Goal: Transaction & Acquisition: Purchase product/service

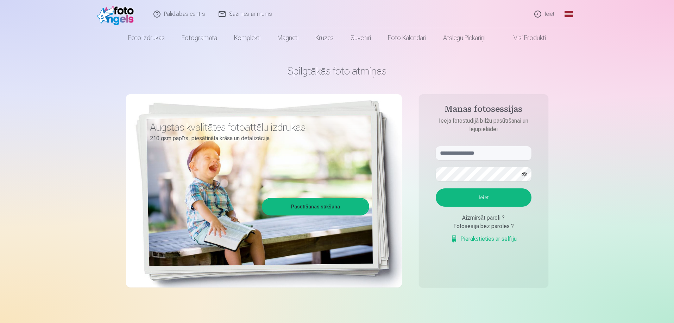
click at [550, 13] on link "Ieiet" at bounding box center [545, 14] width 34 height 28
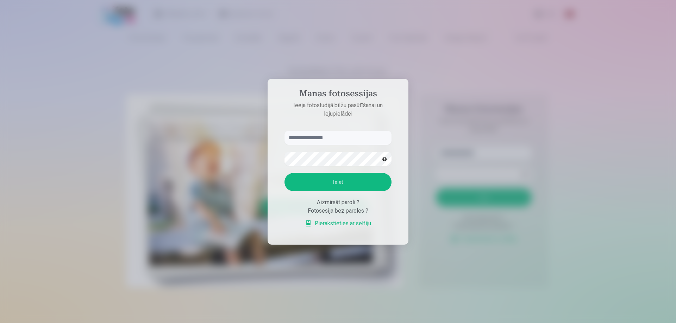
click at [314, 138] on input "text" at bounding box center [337, 138] width 107 height 14
type input "**********"
click at [333, 184] on button "Ieiet" at bounding box center [337, 182] width 107 height 18
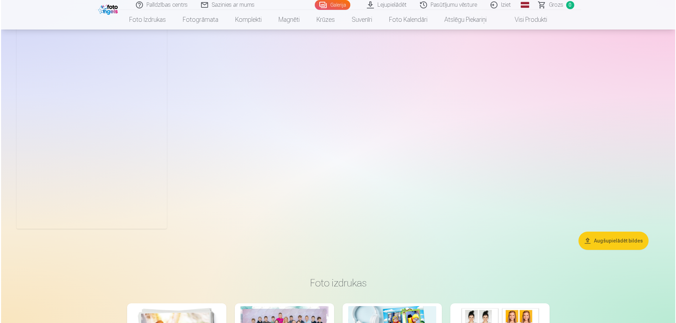
scroll to position [4435, 0]
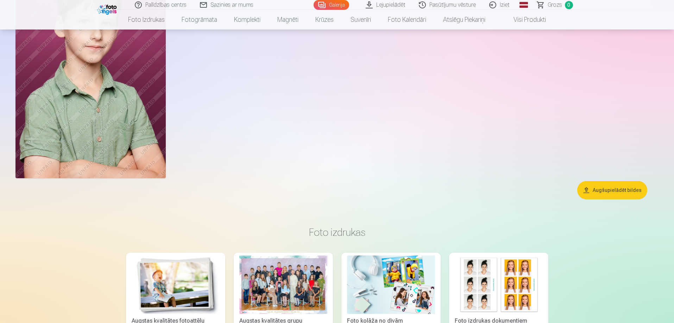
click at [76, 114] on img at bounding box center [90, 65] width 150 height 225
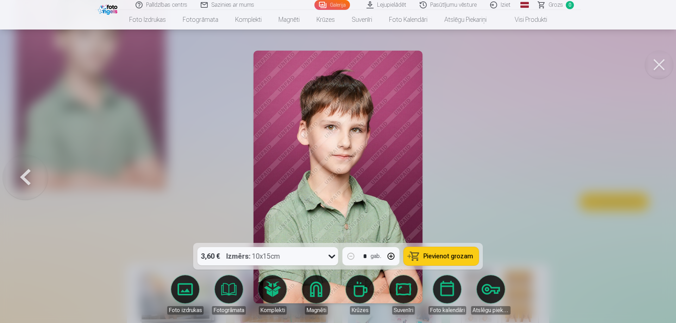
click at [662, 59] on button at bounding box center [659, 65] width 28 height 28
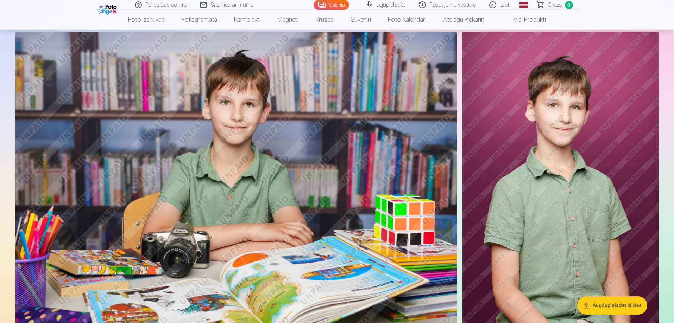
scroll to position [4036, 0]
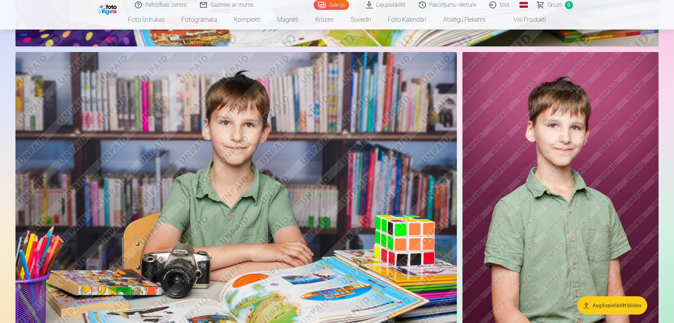
click at [611, 180] on img at bounding box center [561, 199] width 196 height 294
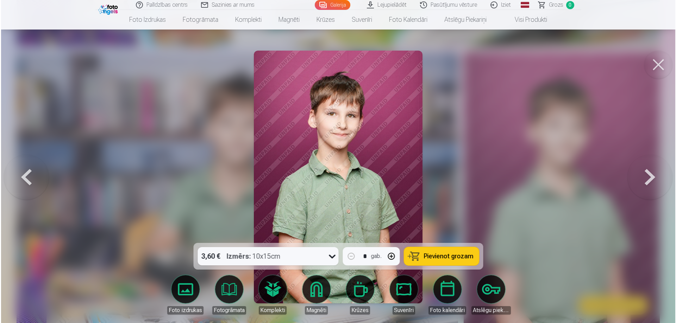
scroll to position [4046, 0]
click at [655, 69] on button at bounding box center [659, 65] width 28 height 28
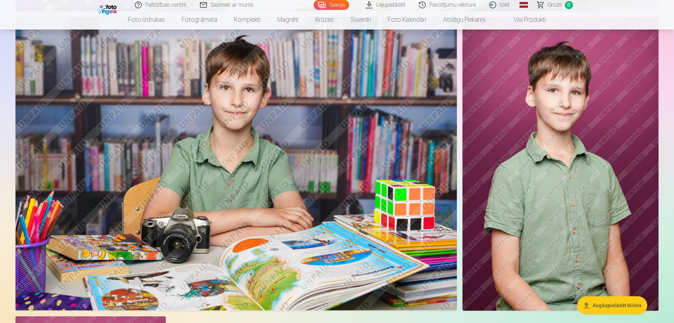
click at [307, 170] on img at bounding box center [235, 164] width 441 height 294
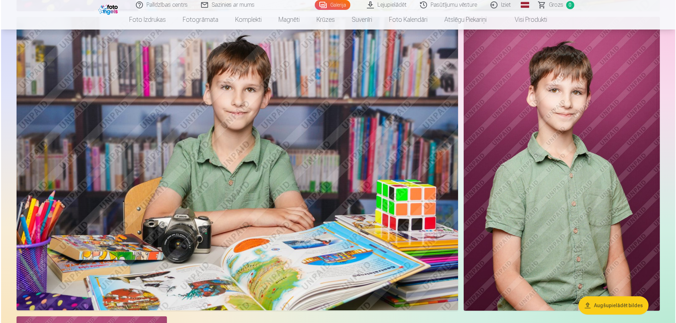
scroll to position [4082, 0]
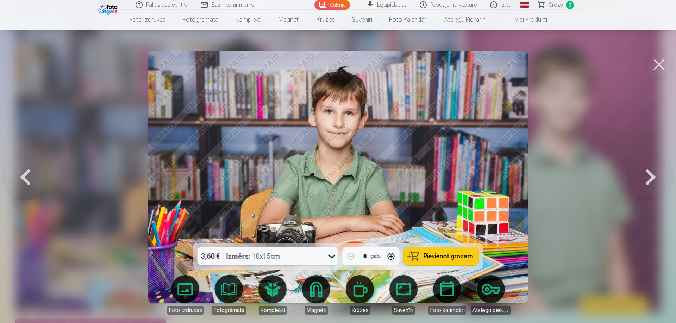
click at [28, 176] on button at bounding box center [25, 177] width 45 height 118
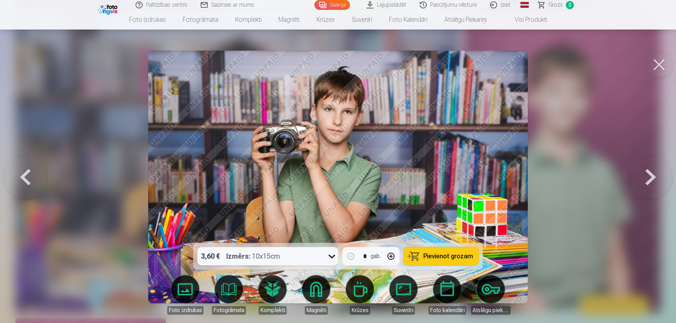
click at [28, 176] on button at bounding box center [25, 177] width 45 height 118
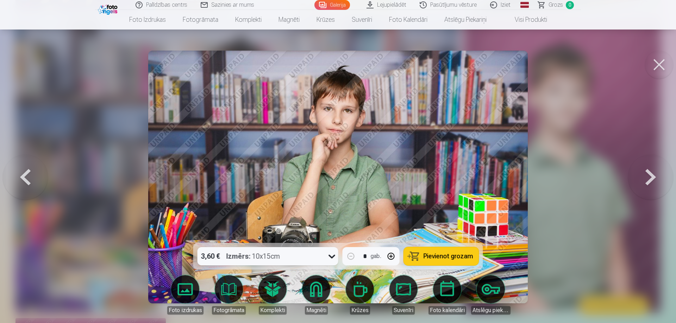
click at [28, 176] on button at bounding box center [25, 177] width 45 height 118
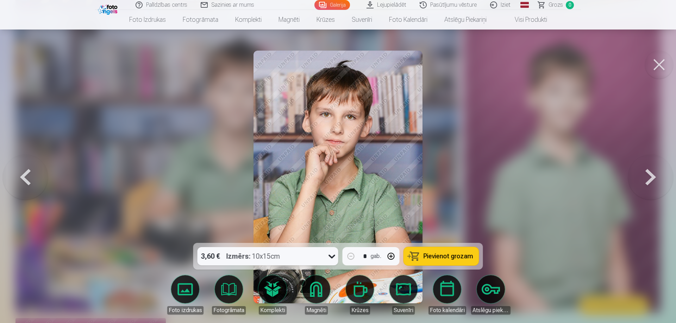
click at [30, 178] on button at bounding box center [25, 177] width 45 height 118
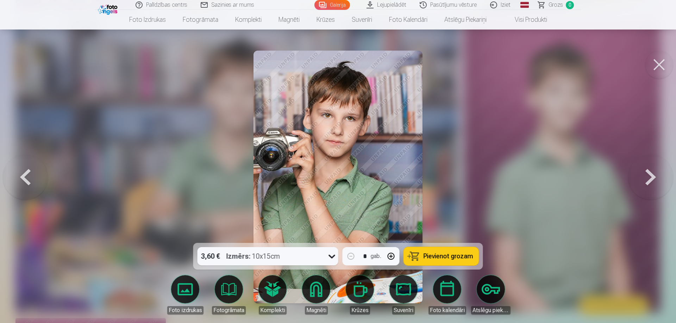
click at [29, 178] on button at bounding box center [25, 177] width 45 height 118
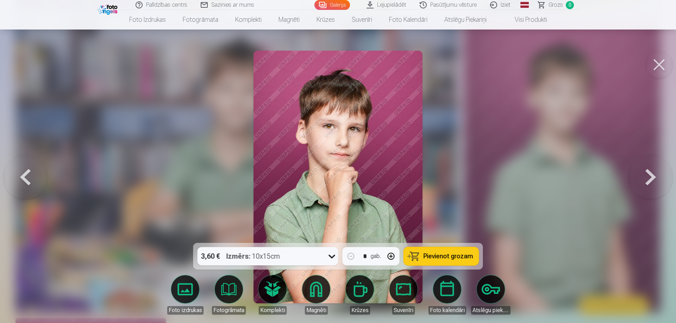
click at [29, 178] on button at bounding box center [25, 177] width 45 height 118
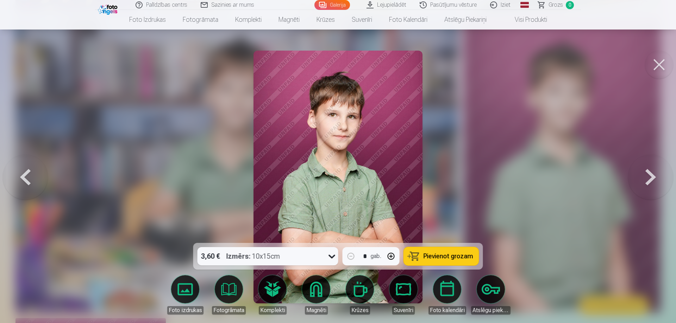
click at [28, 178] on button at bounding box center [25, 177] width 45 height 118
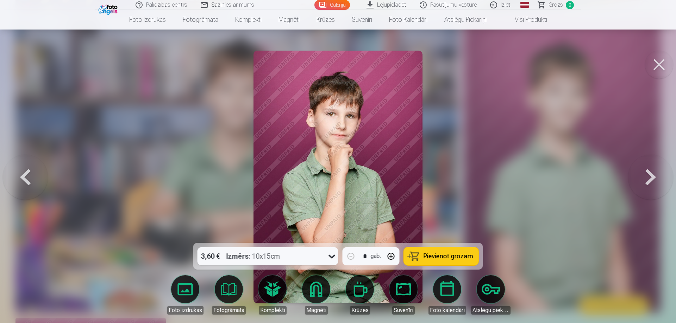
click at [28, 178] on button at bounding box center [25, 177] width 45 height 118
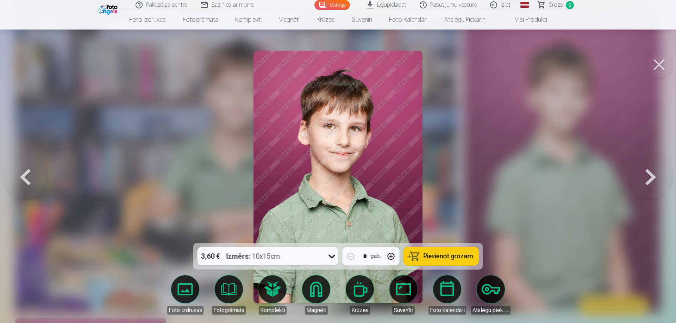
click at [28, 178] on button at bounding box center [25, 177] width 45 height 118
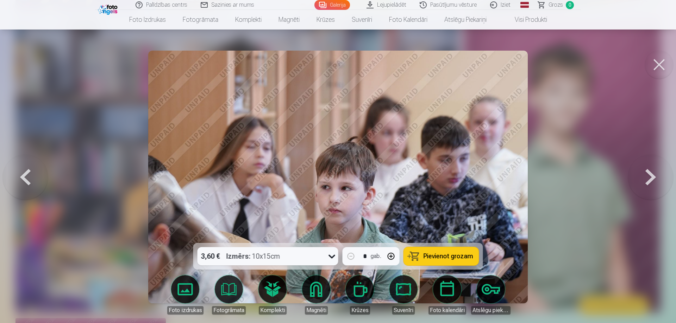
click at [653, 174] on button at bounding box center [650, 177] width 45 height 118
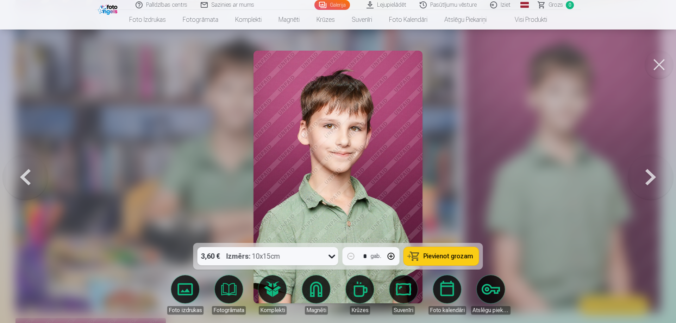
click at [653, 174] on button at bounding box center [650, 177] width 45 height 118
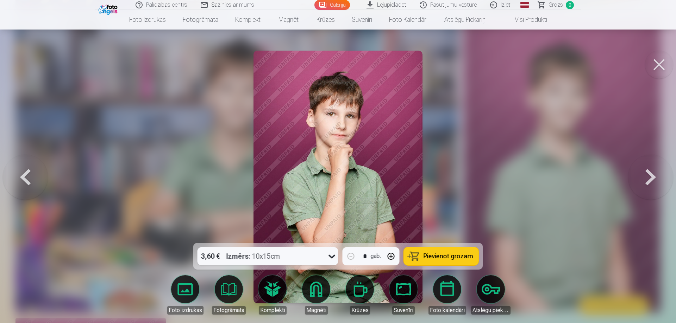
click at [653, 174] on button at bounding box center [650, 177] width 45 height 118
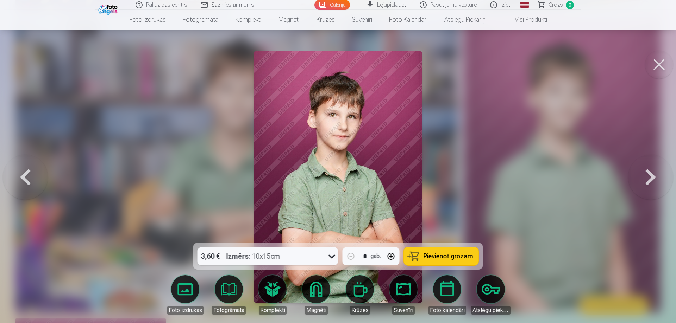
click at [653, 174] on button at bounding box center [650, 177] width 45 height 118
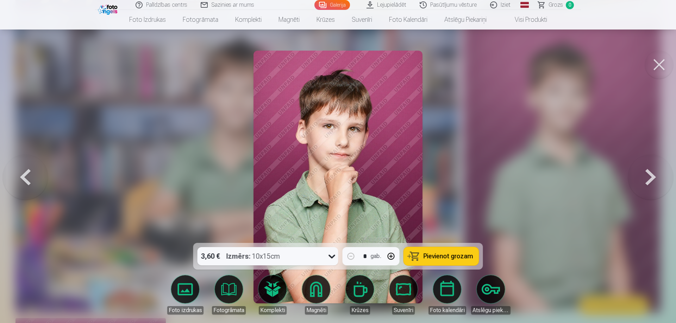
click at [653, 174] on button at bounding box center [650, 177] width 45 height 118
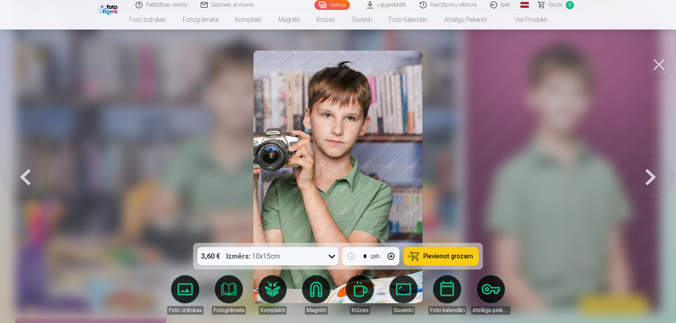
click at [653, 174] on button at bounding box center [650, 177] width 45 height 118
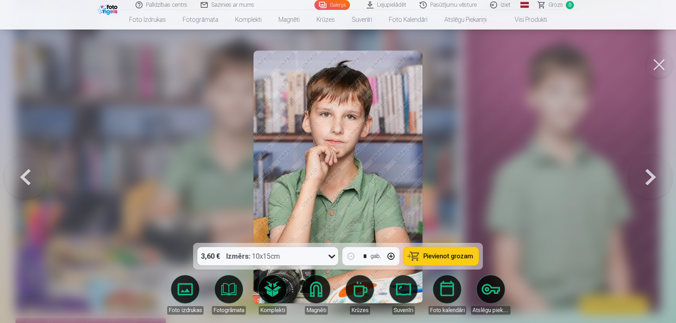
click at [653, 174] on button at bounding box center [650, 177] width 45 height 118
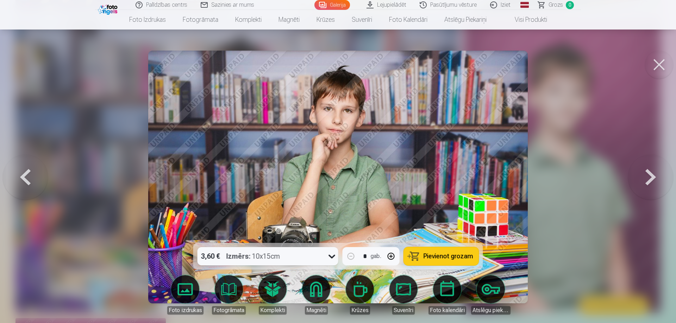
click at [645, 185] on button at bounding box center [650, 177] width 45 height 118
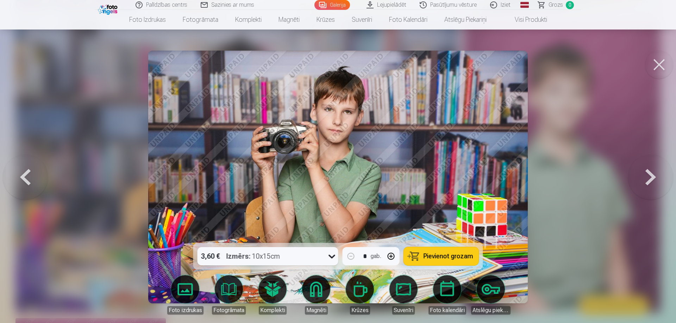
click at [645, 185] on button at bounding box center [650, 177] width 45 height 118
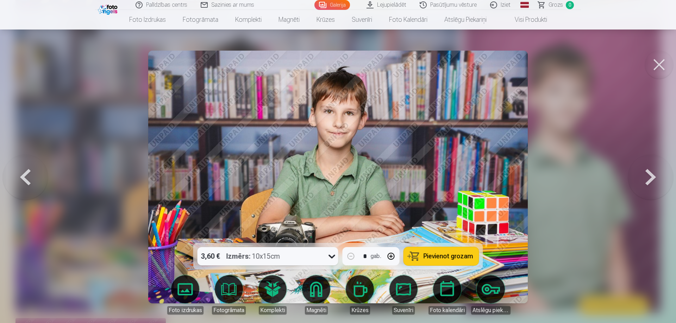
click at [454, 258] on span "Pievienot grozam" at bounding box center [448, 256] width 50 height 6
click at [648, 176] on button at bounding box center [650, 177] width 45 height 118
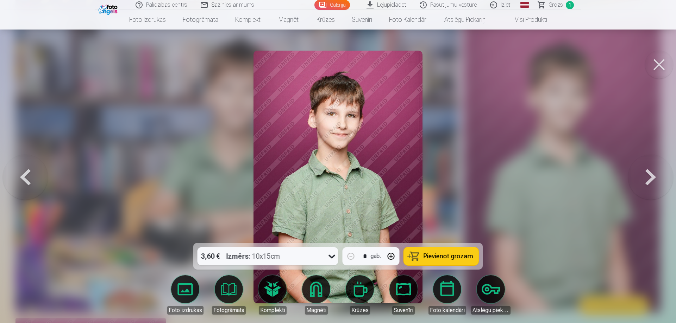
click at [648, 176] on button at bounding box center [650, 177] width 45 height 118
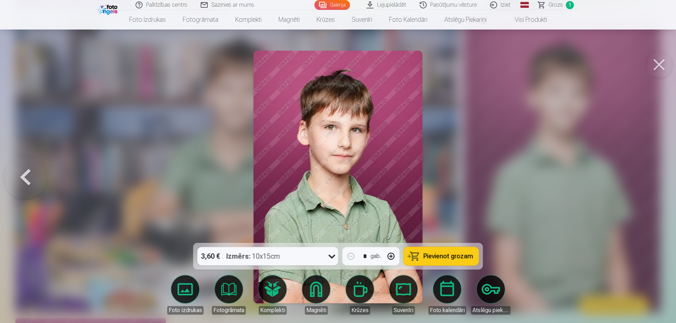
click at [648, 176] on div at bounding box center [338, 161] width 676 height 323
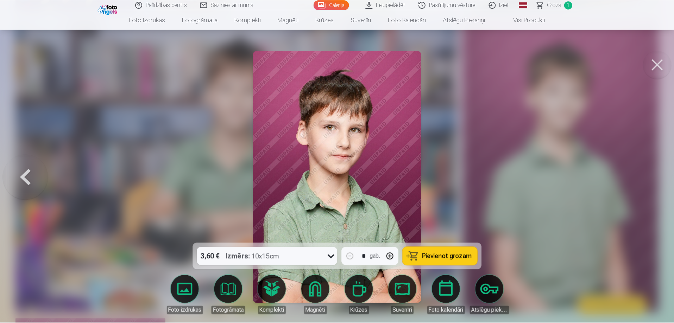
scroll to position [4072, 0]
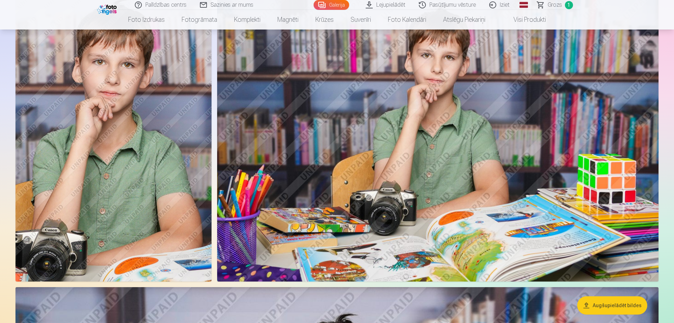
scroll to position [3332, 0]
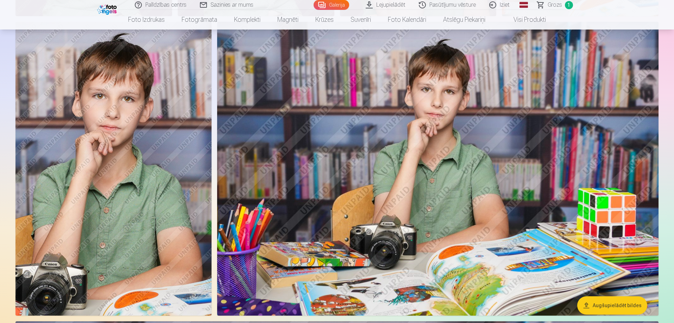
click at [126, 163] on img at bounding box center [113, 169] width 196 height 294
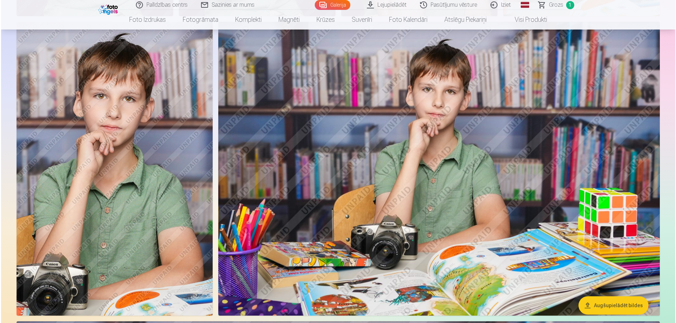
scroll to position [3341, 0]
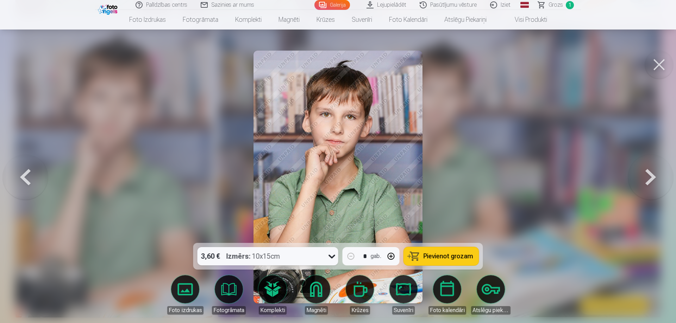
click at [328, 255] on icon at bounding box center [331, 256] width 11 height 11
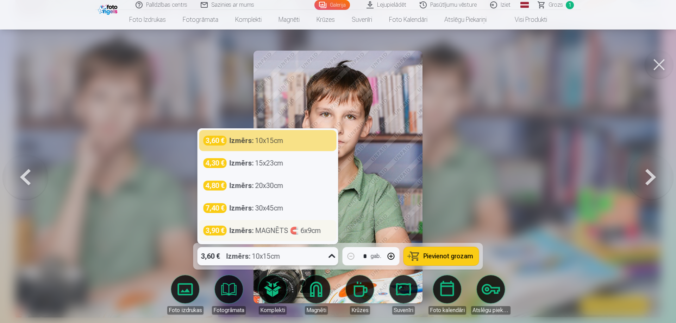
click at [282, 226] on div "3,90 € Izmērs : MAGNĒTS 🧲 6x9cm" at bounding box center [267, 230] width 137 height 21
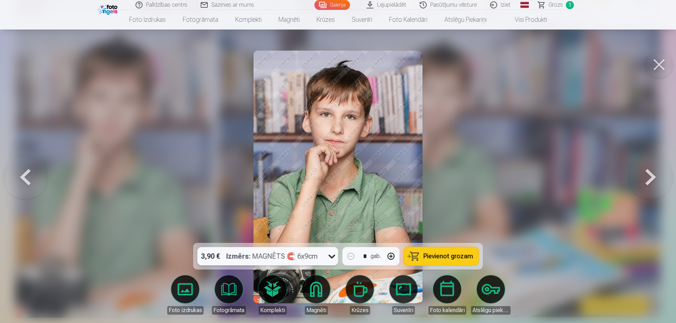
click at [439, 255] on span "Pievienot grozam" at bounding box center [448, 256] width 50 height 6
click at [659, 59] on button at bounding box center [659, 65] width 28 height 28
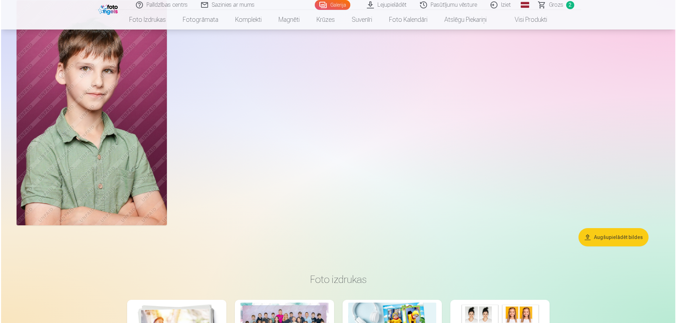
scroll to position [4389, 0]
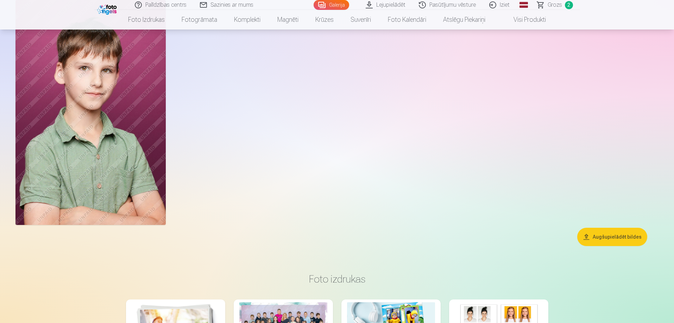
click at [126, 111] on img at bounding box center [90, 112] width 150 height 225
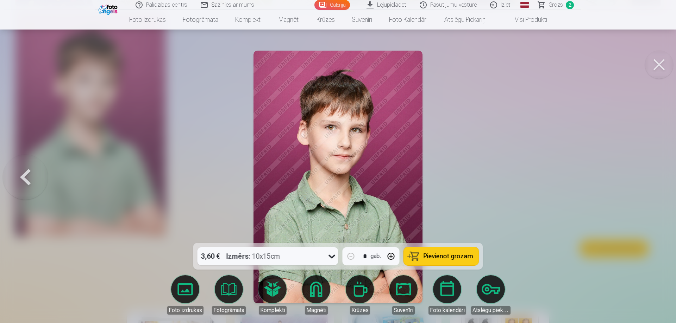
click at [658, 63] on button at bounding box center [659, 65] width 28 height 28
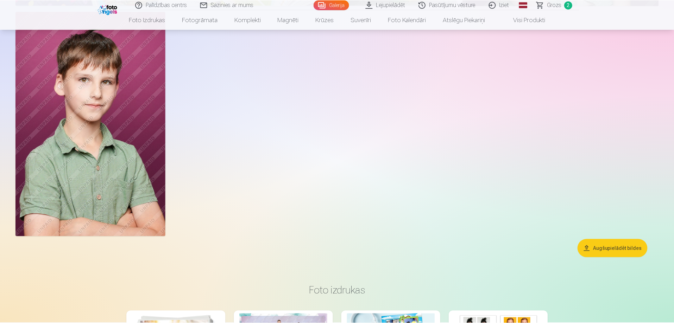
scroll to position [4378, 0]
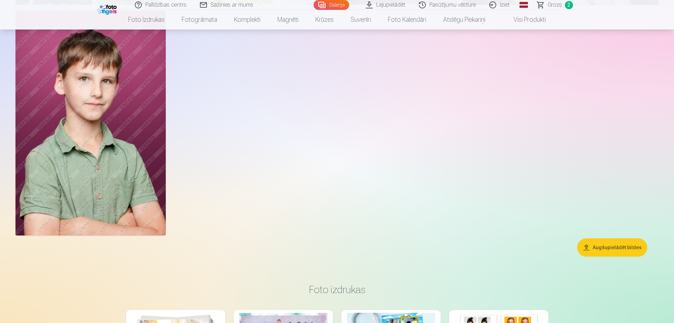
click at [124, 129] on img at bounding box center [90, 123] width 150 height 225
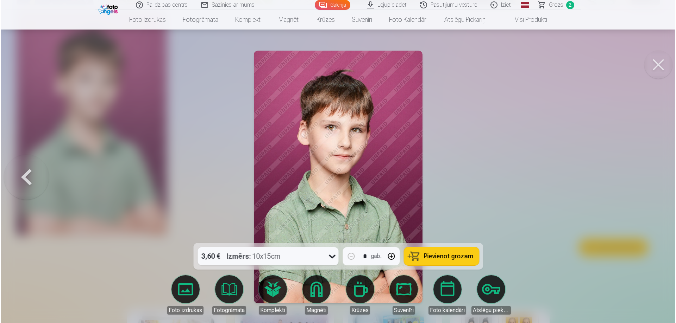
scroll to position [4389, 0]
click at [660, 62] on button at bounding box center [659, 65] width 28 height 28
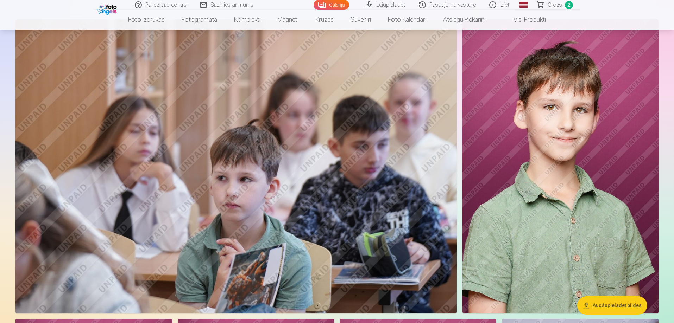
scroll to position [2794, 0]
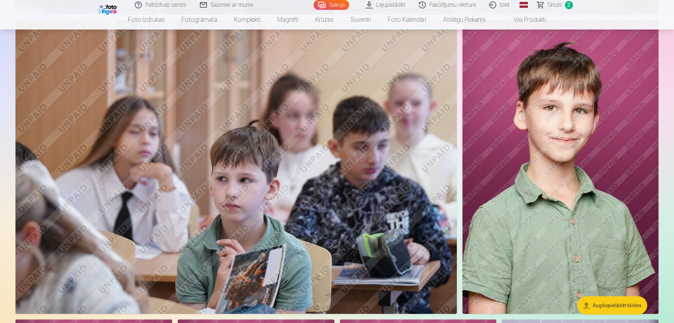
click at [617, 129] on img at bounding box center [561, 167] width 196 height 294
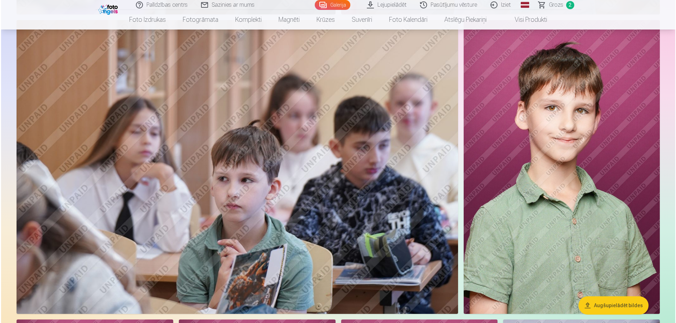
scroll to position [2800, 0]
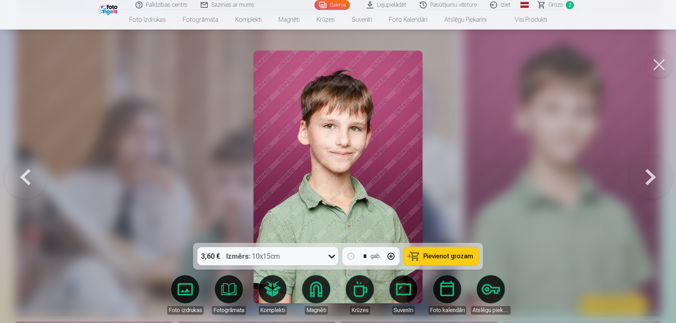
click at [445, 258] on span "Pievienot grozam" at bounding box center [448, 256] width 50 height 6
click at [659, 63] on button at bounding box center [659, 65] width 28 height 28
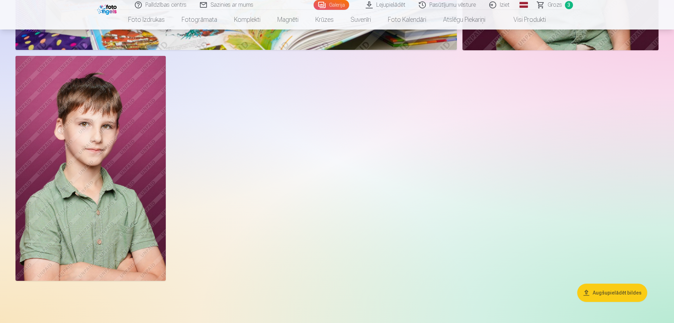
scroll to position [4343, 0]
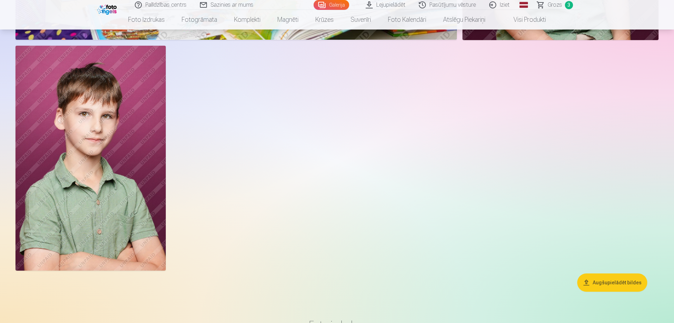
click at [152, 155] on img at bounding box center [90, 158] width 150 height 225
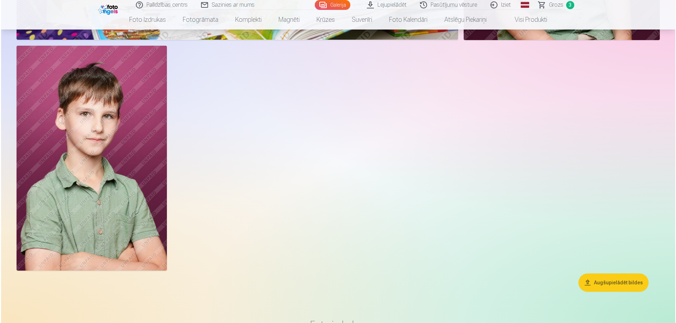
scroll to position [4353, 0]
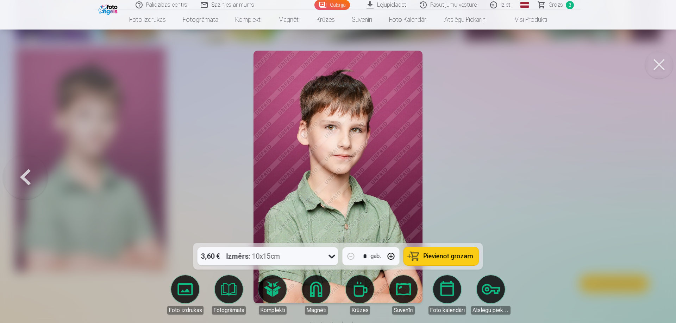
click at [439, 254] on span "Pievienot grozam" at bounding box center [448, 256] width 50 height 6
click at [332, 256] on icon at bounding box center [331, 256] width 11 height 11
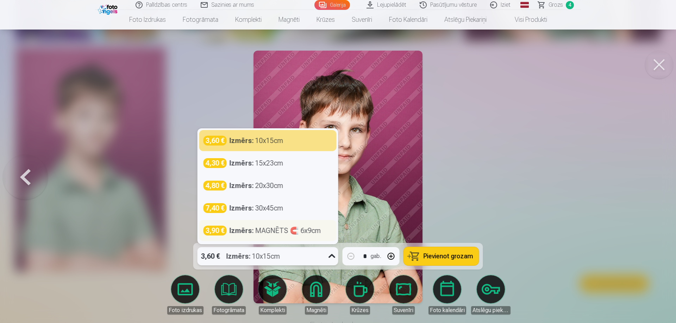
click at [260, 232] on div "Izmērs : MAGNĒTS 🧲 6x9cm" at bounding box center [276, 231] width 92 height 10
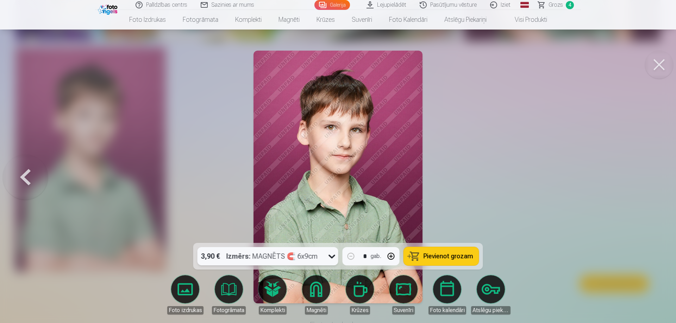
click at [451, 254] on span "Pievienot grozam" at bounding box center [448, 256] width 50 height 6
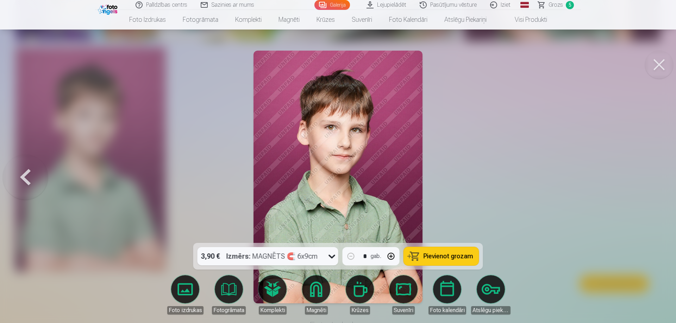
click at [656, 67] on button at bounding box center [659, 65] width 28 height 28
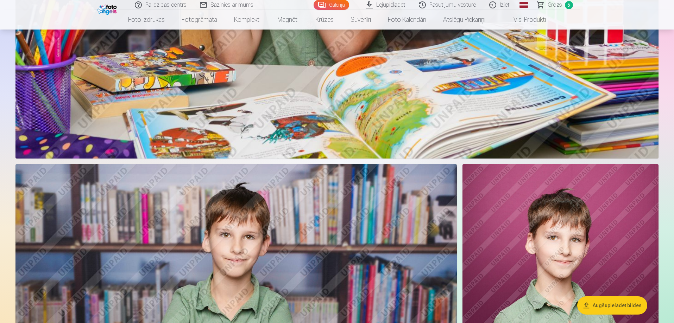
scroll to position [3815, 0]
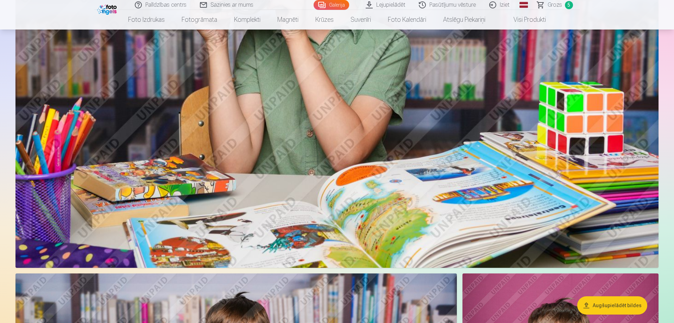
click at [396, 8] on link "Lejupielādēt" at bounding box center [385, 5] width 53 height 10
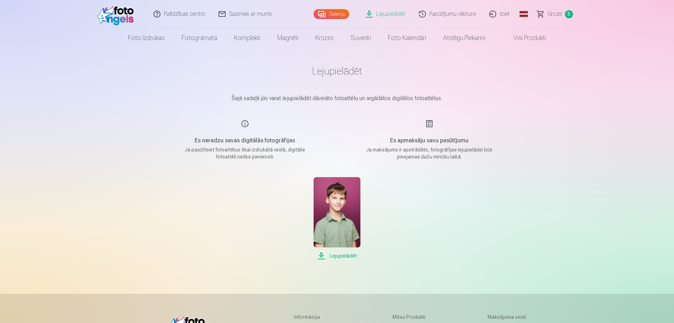
click at [551, 15] on span "Grozs" at bounding box center [555, 14] width 14 height 8
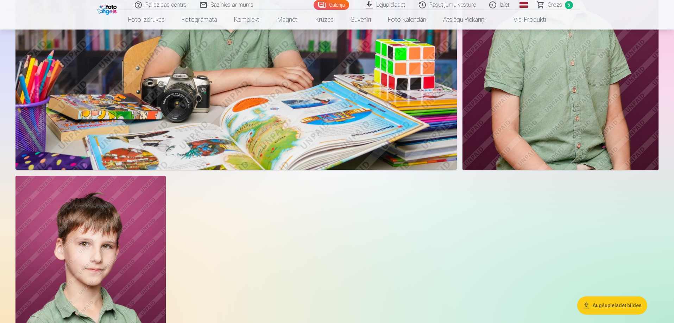
scroll to position [4001, 0]
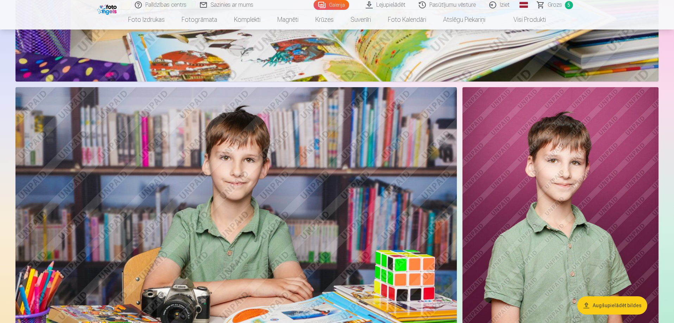
click at [558, 7] on span "Grozs" at bounding box center [555, 5] width 14 height 8
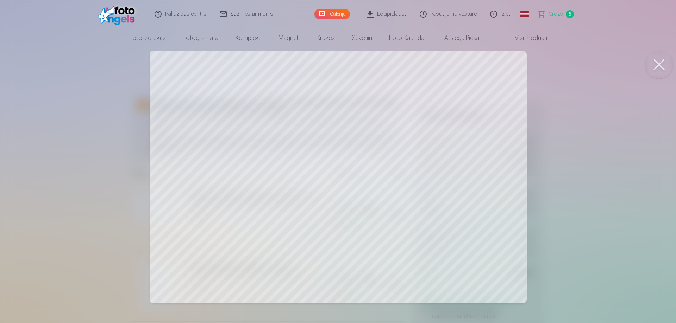
click at [662, 62] on button at bounding box center [659, 65] width 28 height 28
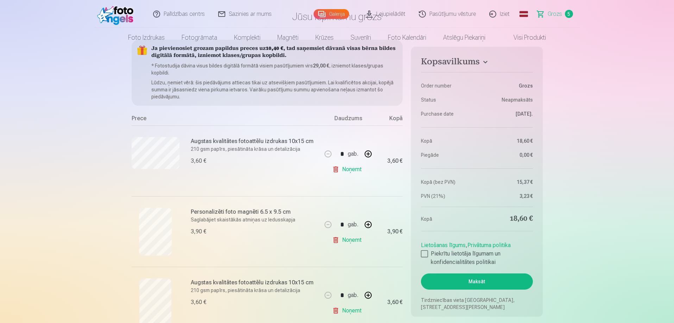
scroll to position [141, 0]
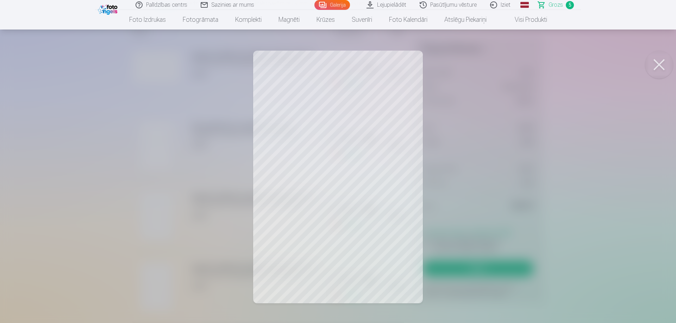
click at [657, 65] on button at bounding box center [659, 65] width 28 height 28
click at [655, 65] on button at bounding box center [659, 65] width 28 height 28
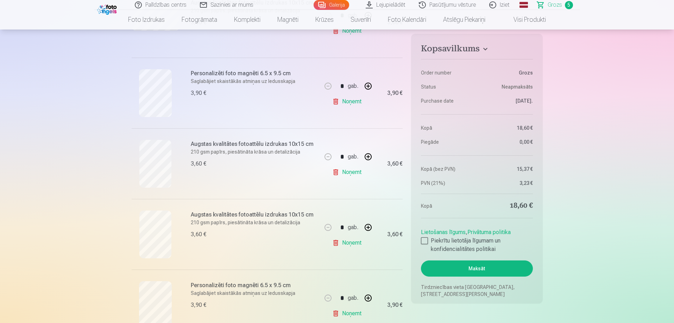
scroll to position [282, 0]
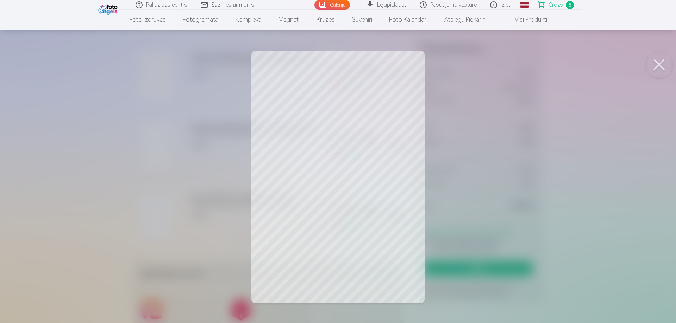
click at [664, 64] on button at bounding box center [659, 65] width 28 height 28
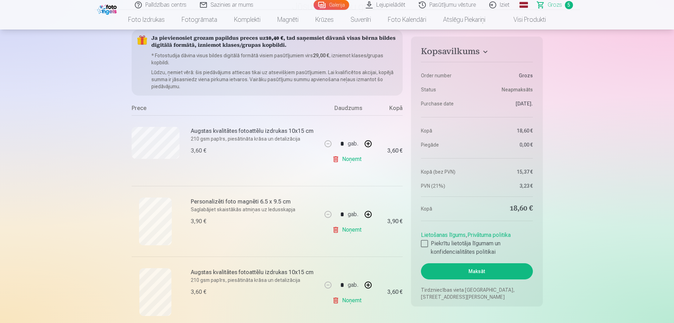
scroll to position [106, 0]
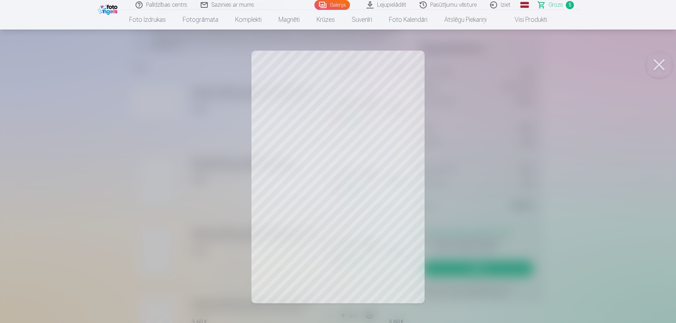
click at [659, 67] on button at bounding box center [659, 65] width 28 height 28
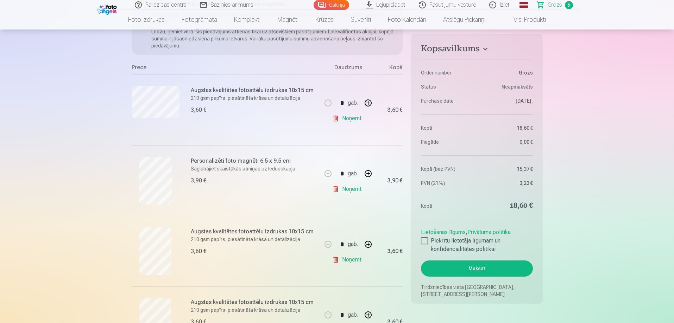
click at [344, 189] on link "Noņemt" at bounding box center [348, 189] width 32 height 14
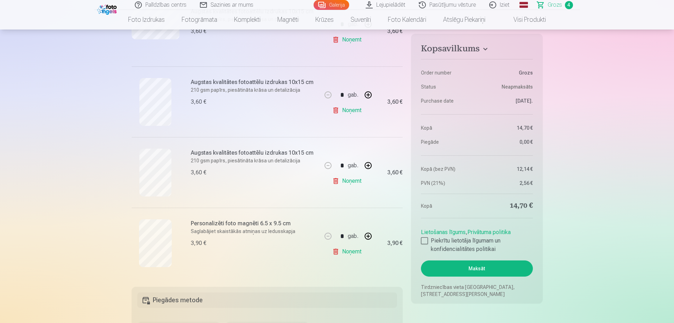
scroll to position [176, 0]
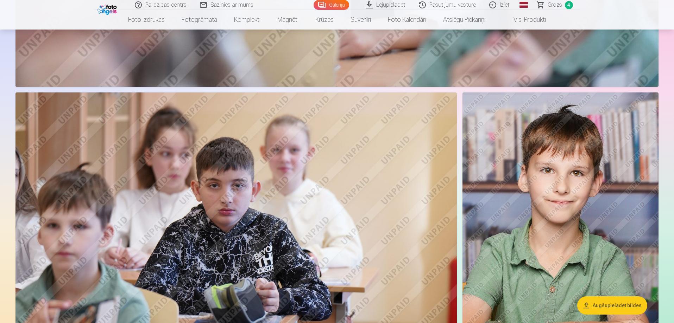
scroll to position [1786, 0]
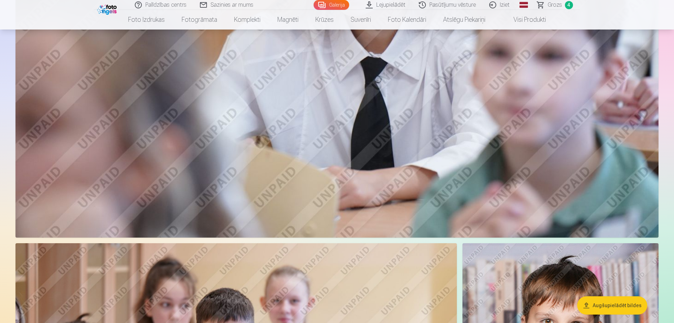
click at [560, 6] on span "Grozs" at bounding box center [555, 5] width 14 height 8
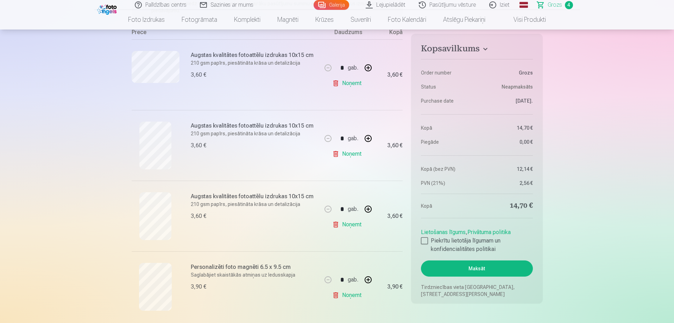
scroll to position [211, 0]
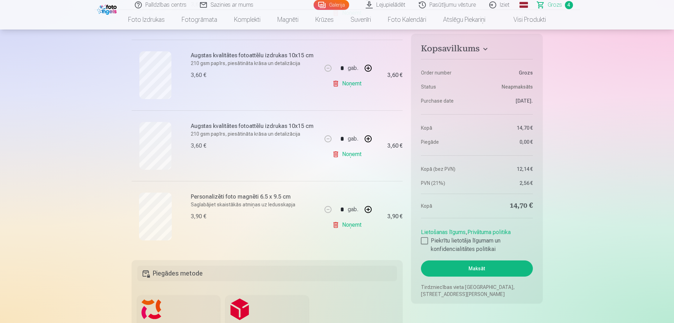
click at [371, 211] on button "button" at bounding box center [368, 209] width 17 height 17
type input "*"
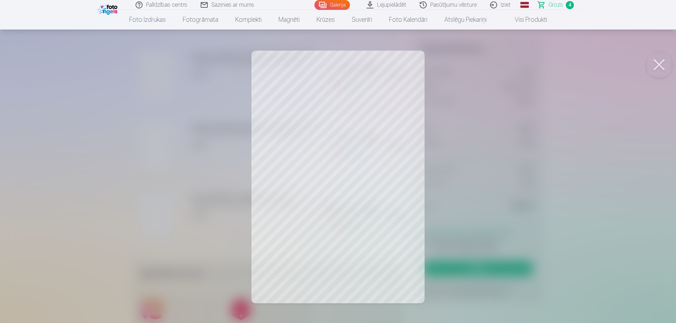
click at [658, 63] on button at bounding box center [659, 65] width 28 height 28
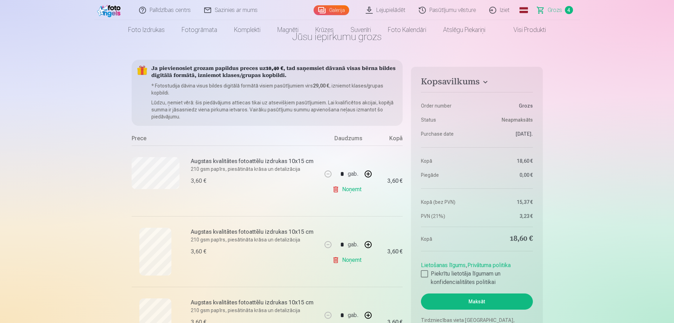
scroll to position [0, 0]
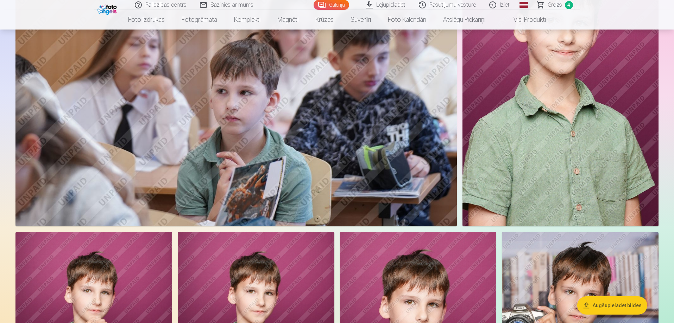
scroll to position [3018, 0]
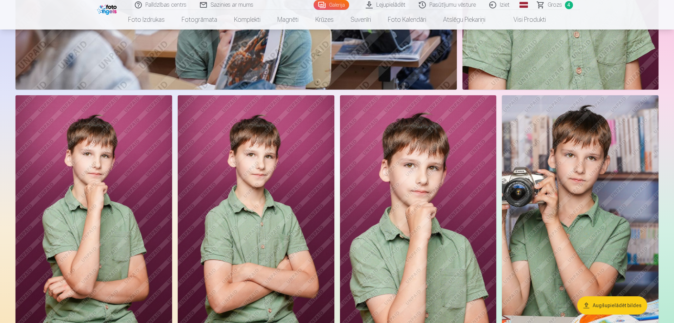
click at [558, 7] on span "Grozs" at bounding box center [555, 5] width 14 height 8
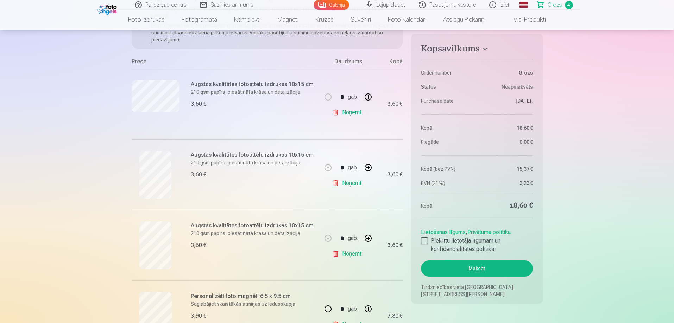
scroll to position [106, 0]
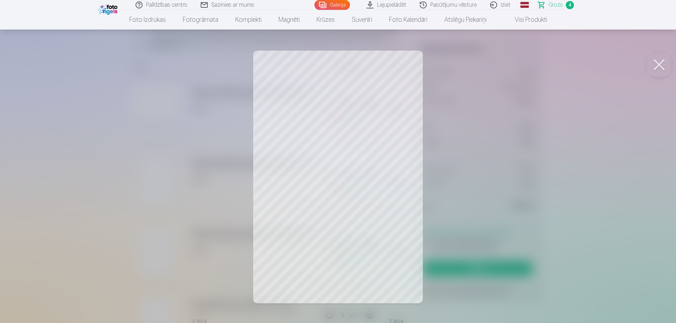
click at [659, 66] on button at bounding box center [659, 65] width 28 height 28
click at [658, 66] on button at bounding box center [659, 65] width 28 height 28
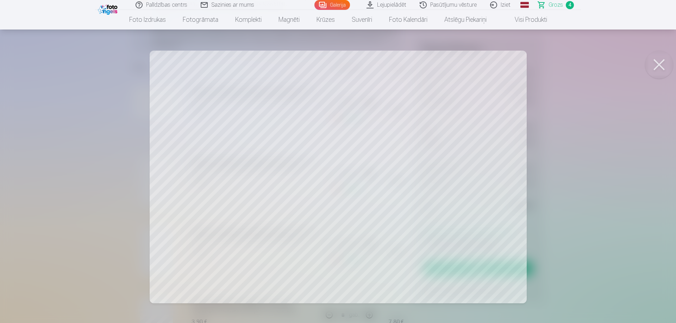
click at [659, 64] on button at bounding box center [659, 65] width 28 height 28
click at [662, 61] on button at bounding box center [659, 65] width 28 height 28
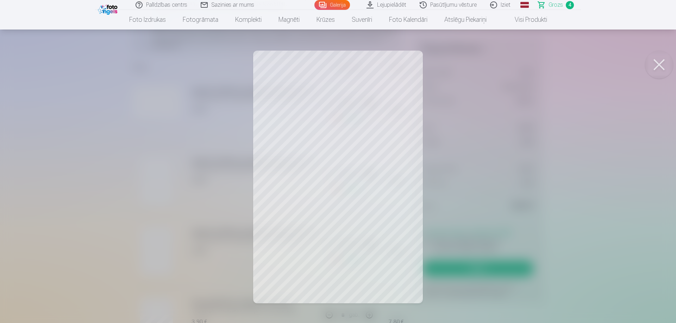
click at [658, 67] on button at bounding box center [659, 65] width 28 height 28
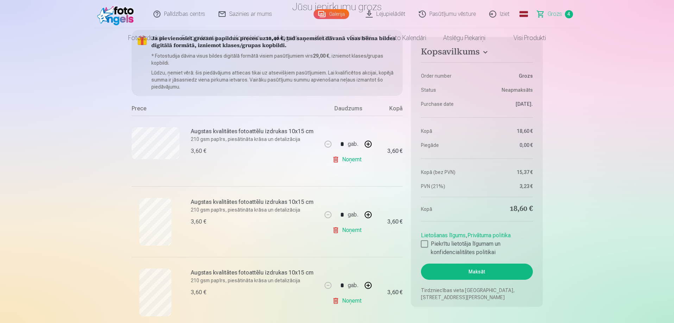
scroll to position [0, 0]
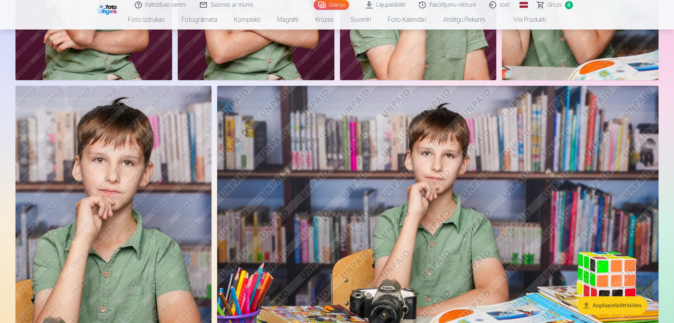
scroll to position [3265, 0]
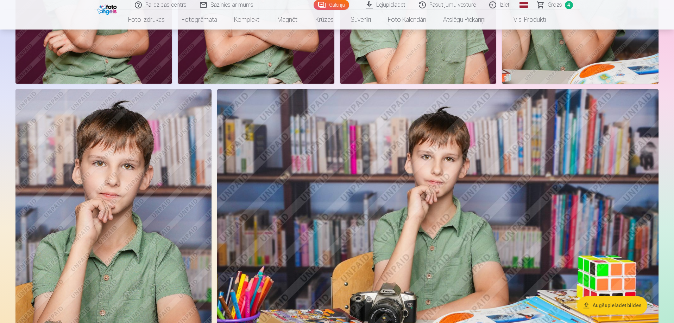
click at [557, 4] on span "Grozs" at bounding box center [555, 5] width 14 height 8
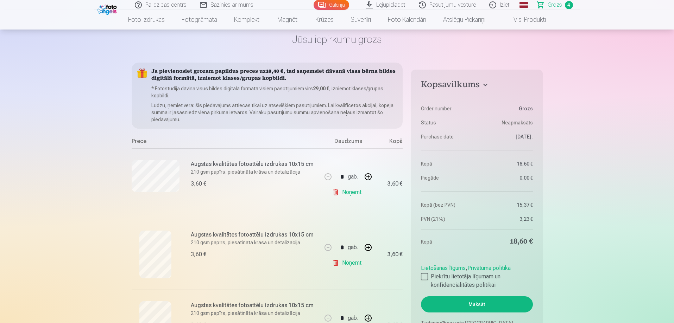
scroll to position [106, 0]
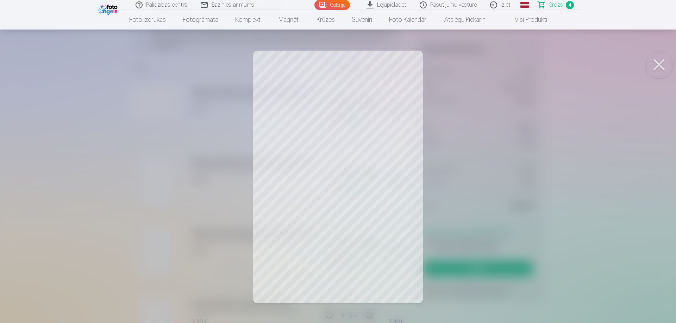
click at [655, 63] on button at bounding box center [659, 65] width 28 height 28
click at [663, 62] on button at bounding box center [659, 65] width 28 height 28
click at [660, 66] on button at bounding box center [659, 65] width 28 height 28
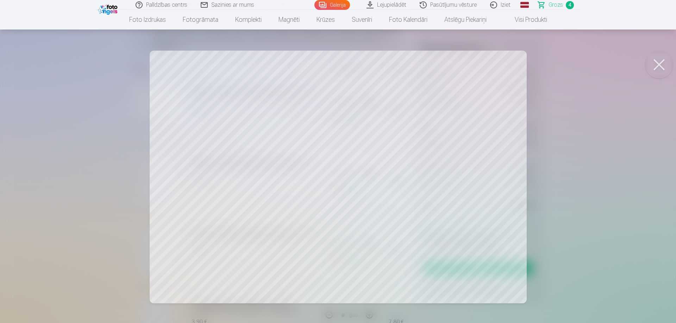
click at [659, 68] on button at bounding box center [659, 65] width 28 height 28
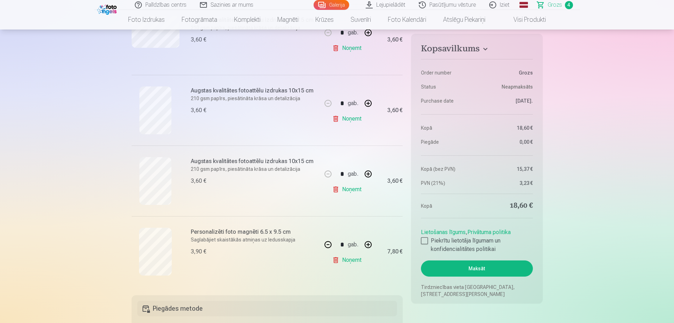
scroll to position [211, 0]
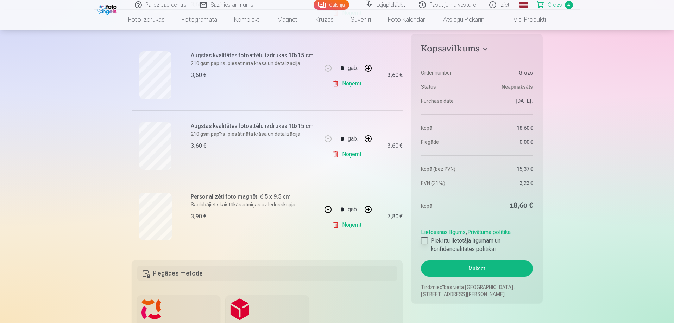
click at [426, 241] on div at bounding box center [424, 241] width 7 height 7
click at [481, 268] on button "Maksāt" at bounding box center [477, 269] width 112 height 16
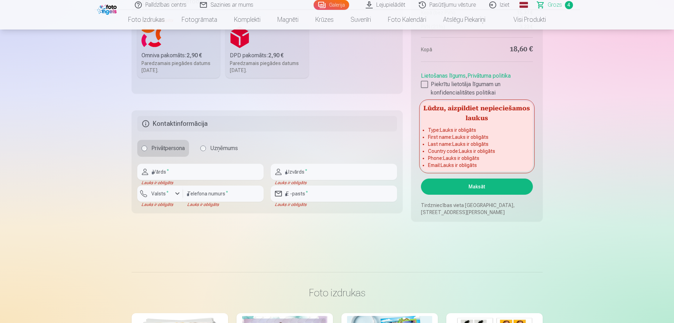
scroll to position [493, 0]
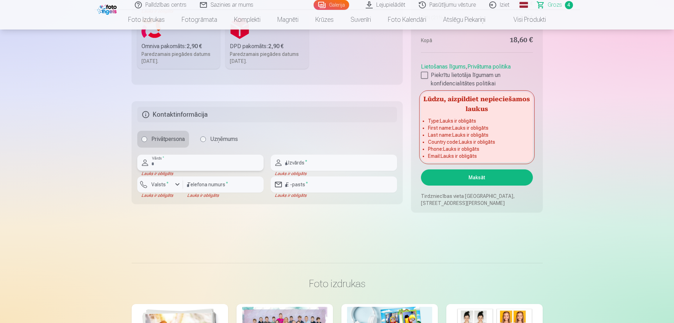
click at [201, 165] on input "text" at bounding box center [200, 163] width 126 height 16
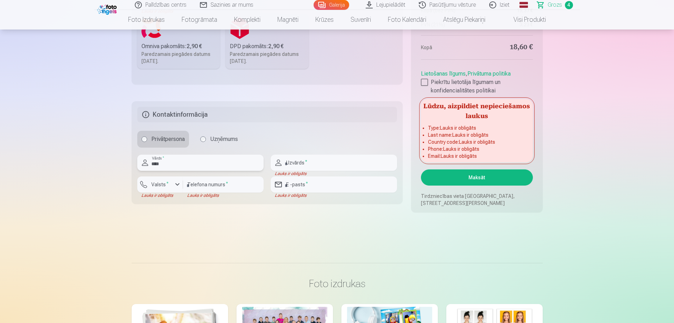
type input "****"
click at [306, 164] on input "text" at bounding box center [334, 163] width 126 height 16
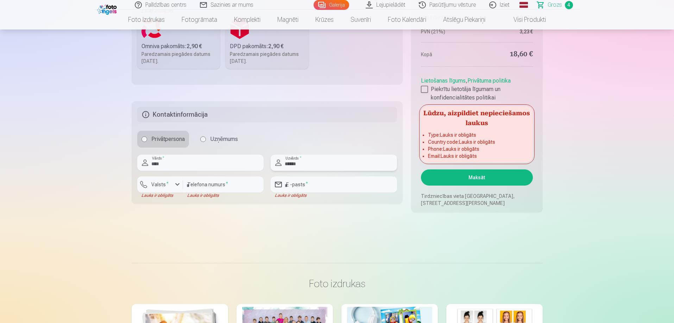
type input "******"
click at [176, 184] on div "button" at bounding box center [177, 185] width 8 height 8
click at [177, 203] on li "+371 Latvija" at bounding box center [168, 201] width 50 height 14
click at [205, 182] on input "number" at bounding box center [223, 185] width 81 height 16
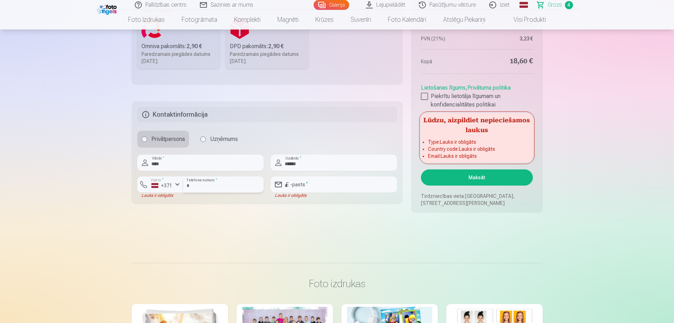
type input "********"
click at [321, 181] on input "email" at bounding box center [334, 185] width 126 height 16
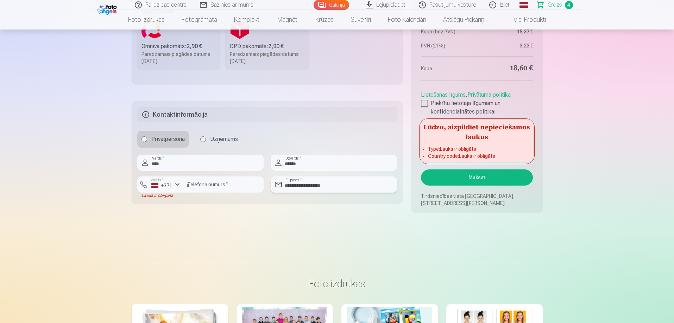
type input "**********"
click at [479, 177] on button "Maksāt" at bounding box center [477, 178] width 112 height 16
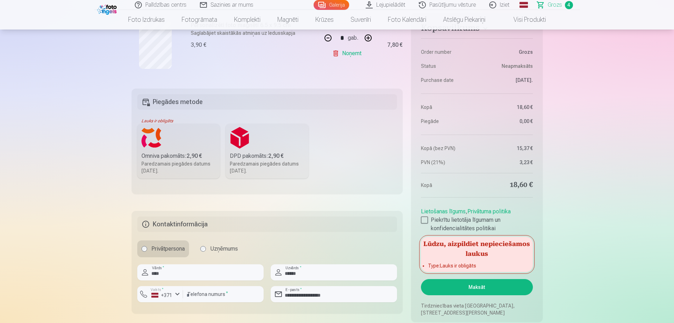
scroll to position [387, 0]
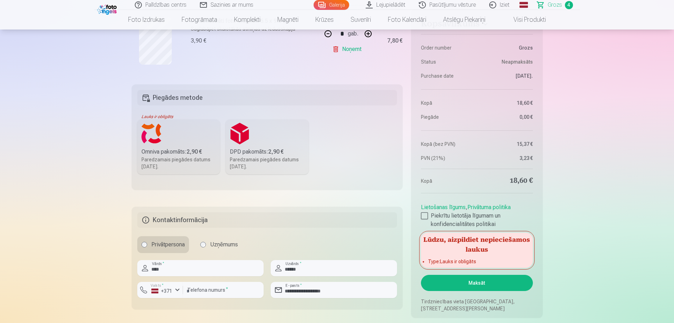
click at [163, 151] on div "Omniva pakomāts : 2,90 €" at bounding box center [179, 152] width 75 height 8
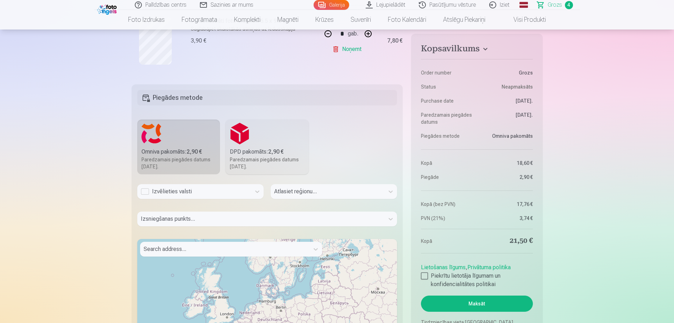
click at [250, 194] on div "Izvēlieties valsti" at bounding box center [194, 191] width 114 height 15
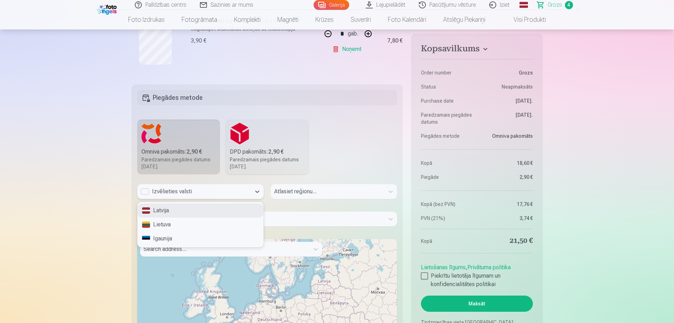
click at [172, 210] on div "Latvija" at bounding box center [201, 211] width 126 height 14
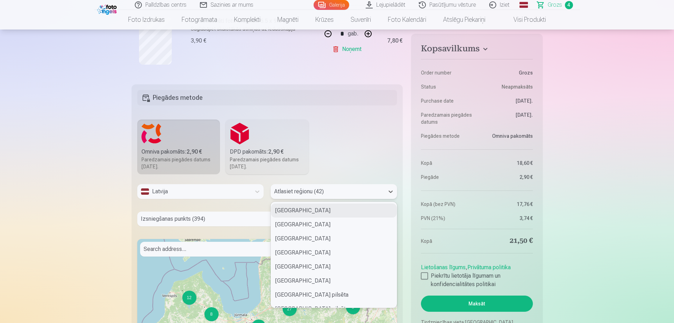
click at [325, 194] on div at bounding box center [327, 192] width 107 height 10
type input "**"
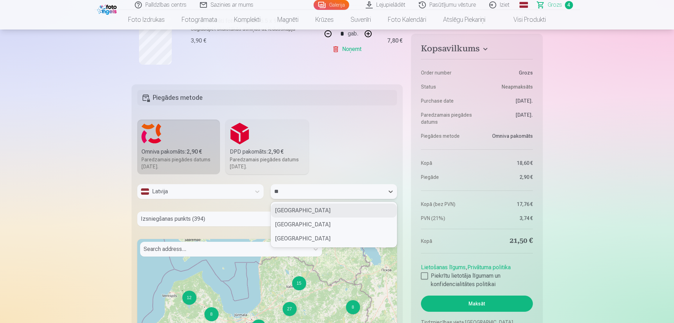
click at [316, 211] on div "Salaspils novads" at bounding box center [334, 211] width 126 height 14
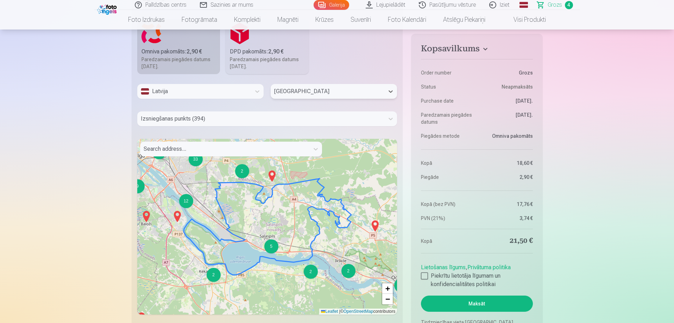
scroll to position [528, 0]
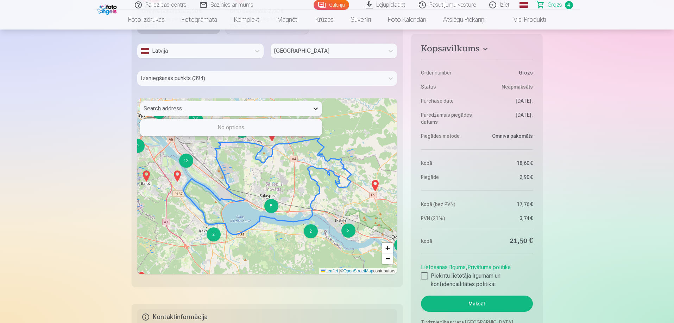
click at [309, 114] on div at bounding box center [315, 108] width 13 height 13
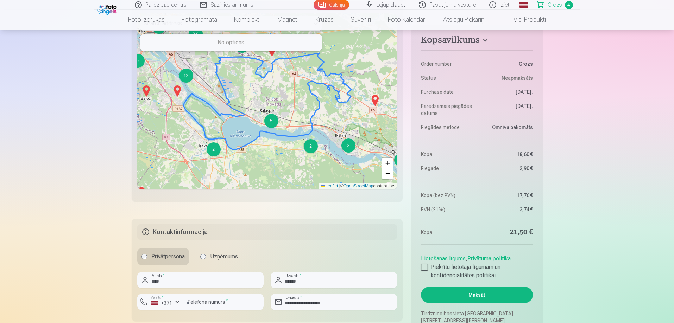
scroll to position [634, 0]
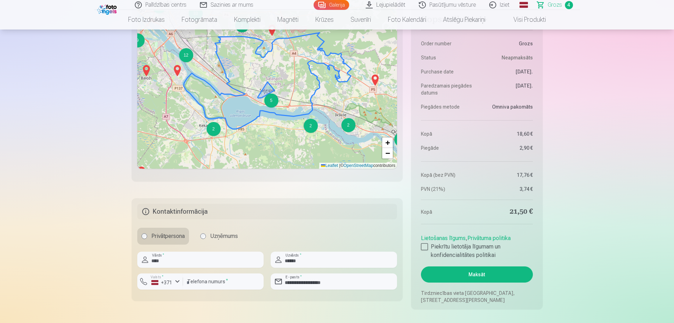
click at [273, 106] on div "5" at bounding box center [271, 101] width 14 height 14
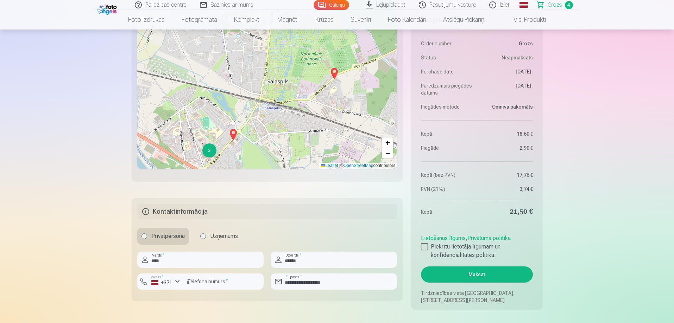
click at [240, 148] on div "2 + − Leaflet | © OpenStreetMap contributors" at bounding box center [267, 81] width 260 height 176
click at [387, 145] on span "+" at bounding box center [387, 142] width 5 height 9
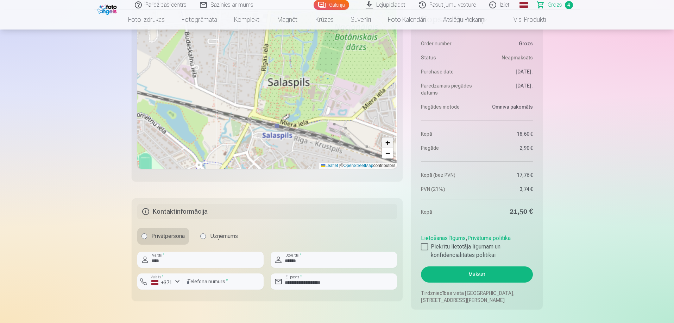
scroll to position [627, 0]
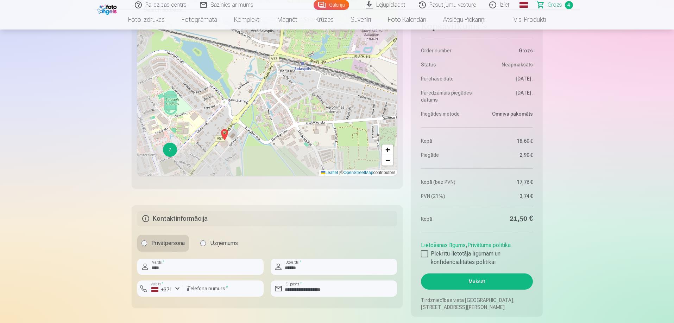
drag, startPoint x: 247, startPoint y: 151, endPoint x: 273, endPoint y: 81, distance: 74.4
click at [273, 81] on div "2 + − Leaflet | © OpenStreetMap contributors" at bounding box center [267, 88] width 260 height 176
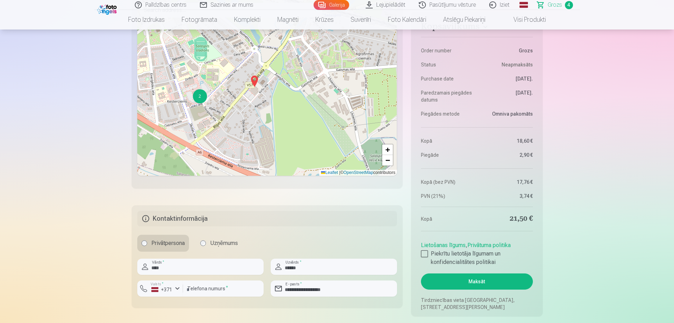
drag, startPoint x: 266, startPoint y: 158, endPoint x: 293, endPoint y: 112, distance: 53.8
click at [293, 112] on div "2 + − Leaflet | © OpenStreetMap contributors" at bounding box center [267, 88] width 260 height 176
click at [256, 81] on img at bounding box center [254, 81] width 11 height 17
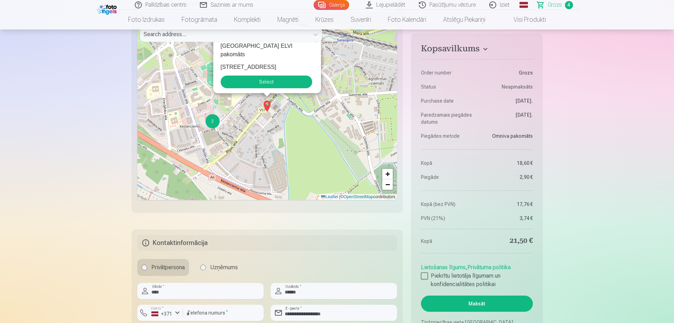
scroll to position [591, 0]
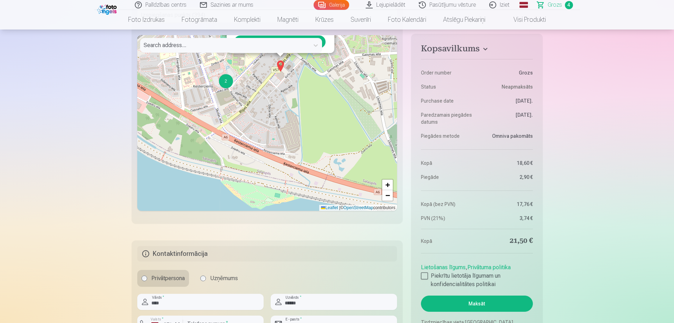
drag, startPoint x: 236, startPoint y: 178, endPoint x: 250, endPoint y: 132, distance: 48.7
click at [250, 132] on div "2 Salaspils Rīgas ielas ELVI pakomāts Rīgas iela 24 Select × + − Leaflet | © Op…" at bounding box center [267, 123] width 260 height 176
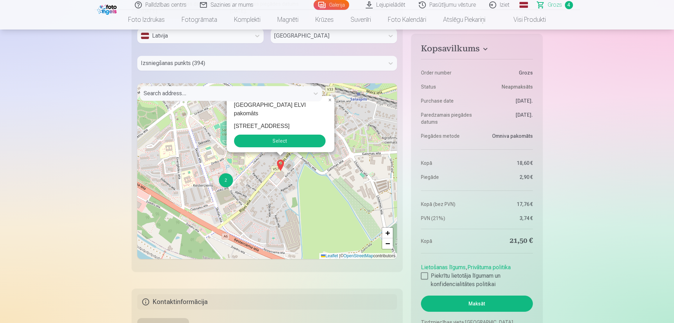
scroll to position [521, 0]
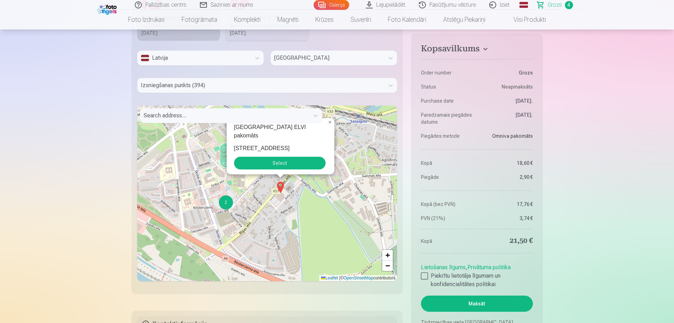
click at [279, 162] on button "Select" at bounding box center [280, 163] width 92 height 13
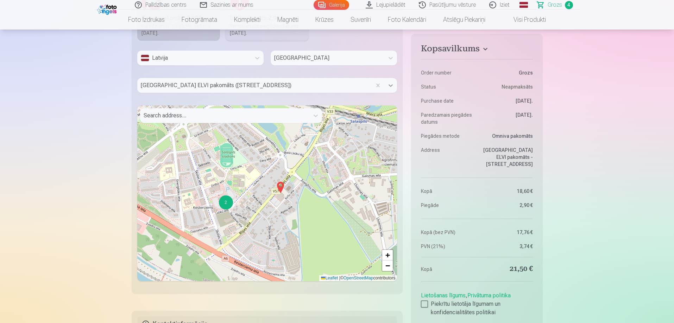
click at [390, 83] on icon at bounding box center [390, 85] width 7 height 7
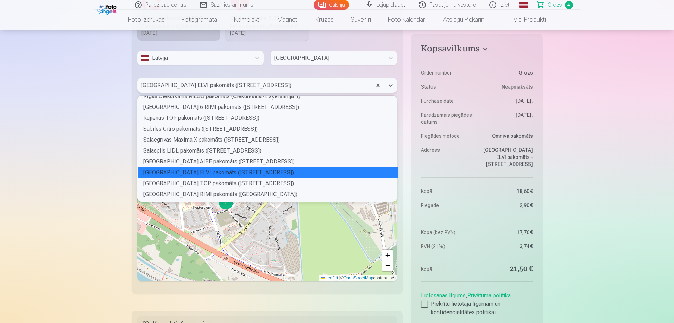
scroll to position [3389, 0]
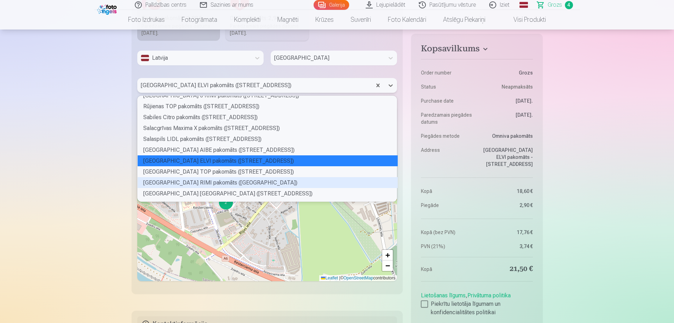
click at [217, 183] on div "Salaspils Skolas ielas RIMI pakomāts (Skolas iela 4E)" at bounding box center [268, 182] width 260 height 11
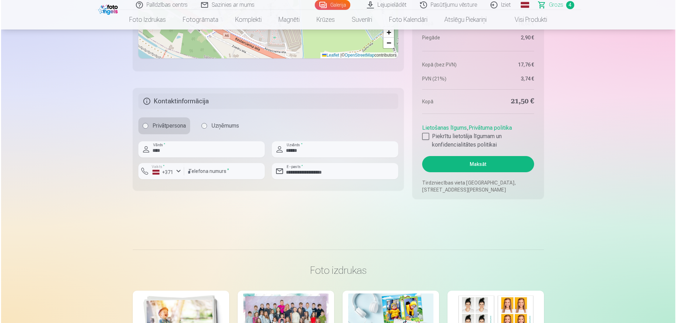
scroll to position [767, 0]
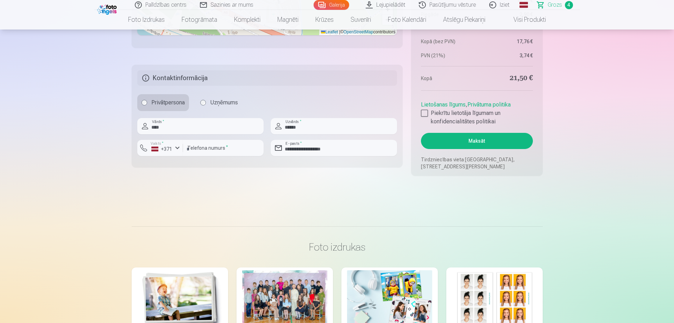
click at [479, 140] on button "Maksāt" at bounding box center [477, 141] width 112 height 16
